Goal: Task Accomplishment & Management: Use online tool/utility

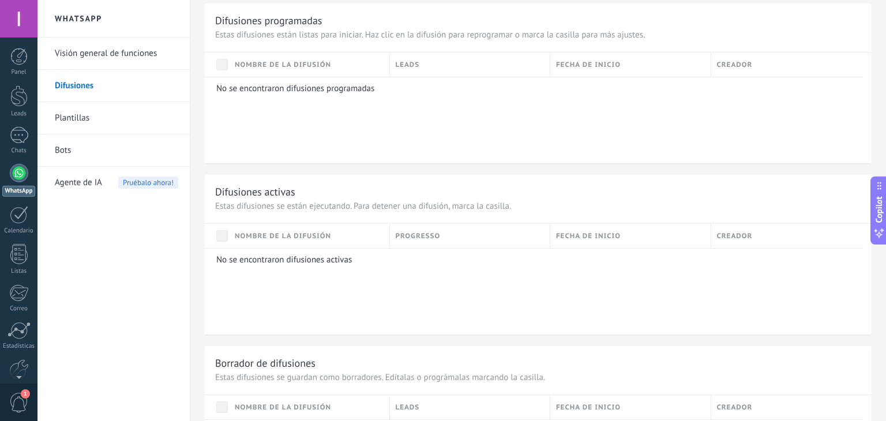
click at [20, 175] on div at bounding box center [19, 173] width 18 height 18
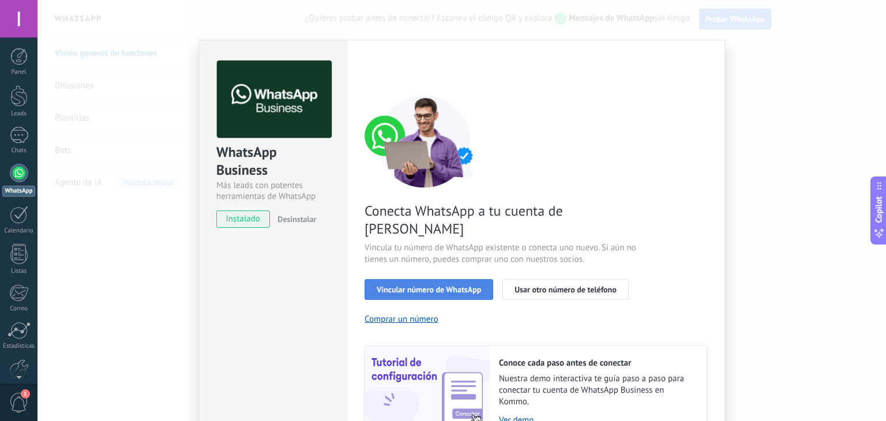
click at [406, 286] on span "Vincular número de WhatsApp" at bounding box center [429, 290] width 104 height 8
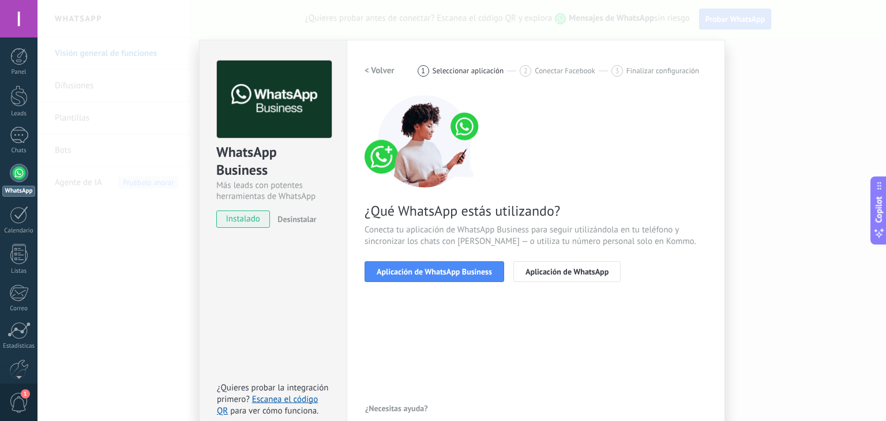
click at [406, 270] on span "Aplicación de WhatsApp Business" at bounding box center [434, 272] width 115 height 8
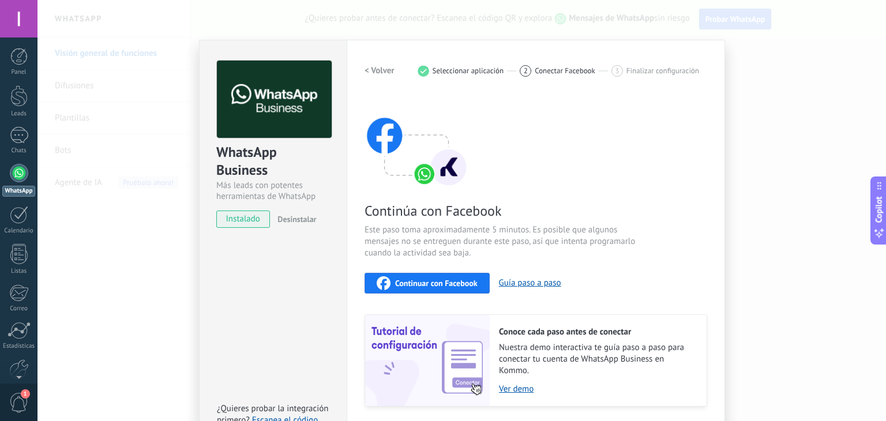
click at [410, 280] on span "Continuar con Facebook" at bounding box center [436, 283] width 82 height 8
click at [817, 130] on div "WhatsApp Business Más leads con potentes herramientas de WhatsApp instalado Des…" at bounding box center [461, 210] width 849 height 421
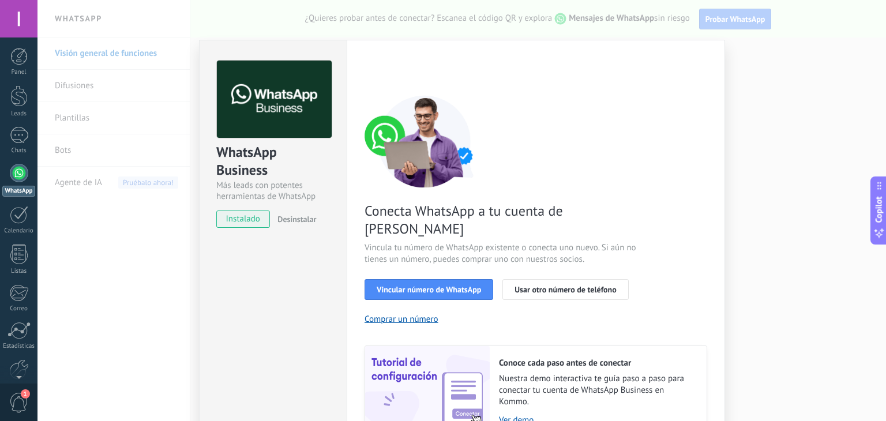
click at [798, 174] on div "WhatsApp Business Más leads con potentes herramientas de WhatsApp instalado Des…" at bounding box center [461, 210] width 849 height 421
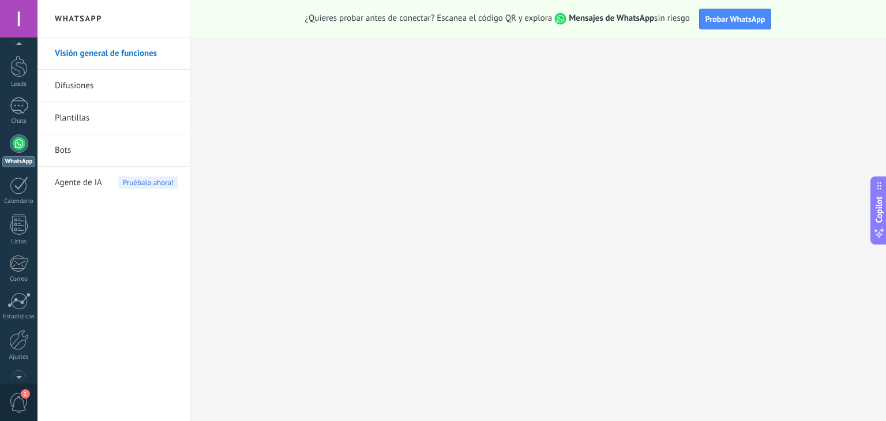
scroll to position [42, 0]
click at [24, 397] on span "1" at bounding box center [25, 393] width 9 height 9
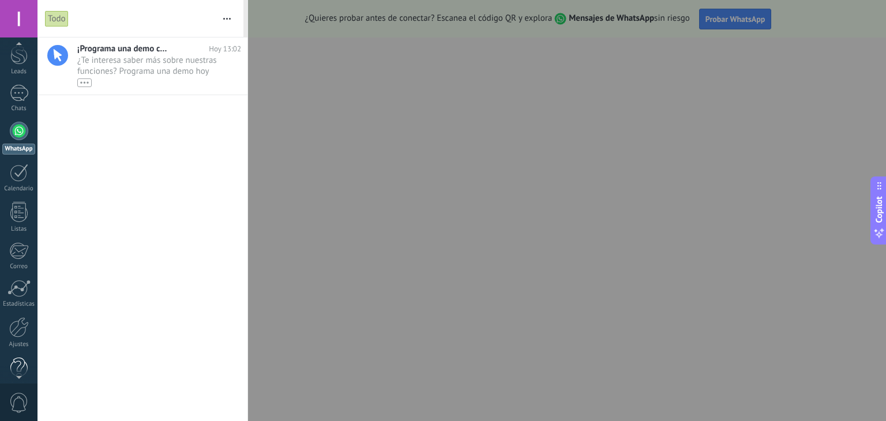
scroll to position [58, 0]
click at [21, 249] on div "Correo" at bounding box center [18, 250] width 33 height 7
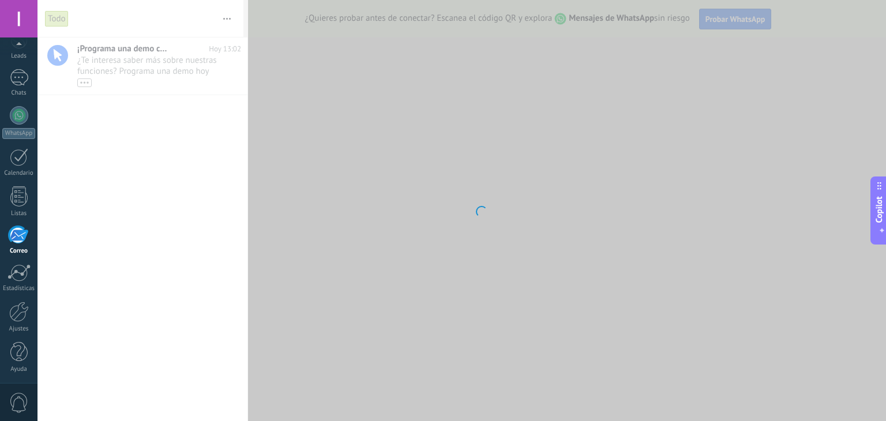
scroll to position [58, 0]
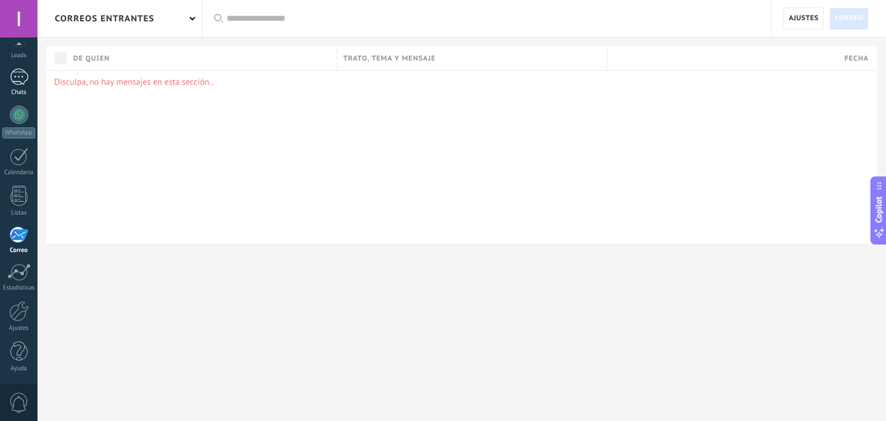
click at [14, 84] on div at bounding box center [19, 77] width 18 height 17
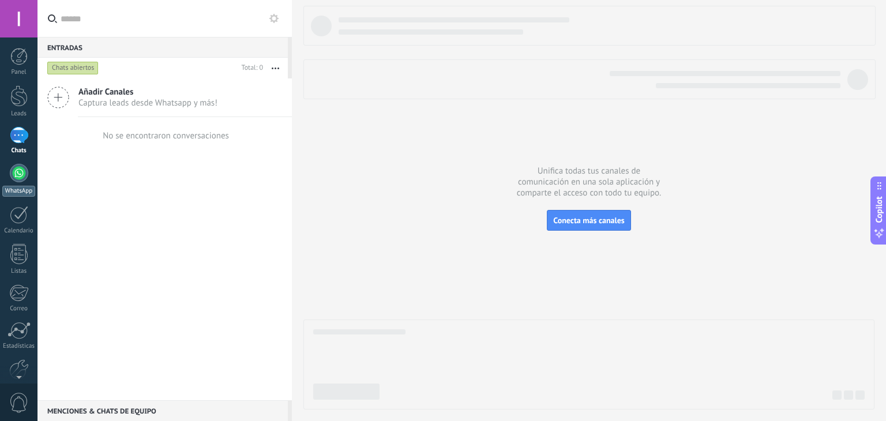
click at [25, 183] on link "WhatsApp" at bounding box center [18, 180] width 37 height 33
